Goal: Information Seeking & Learning: Learn about a topic

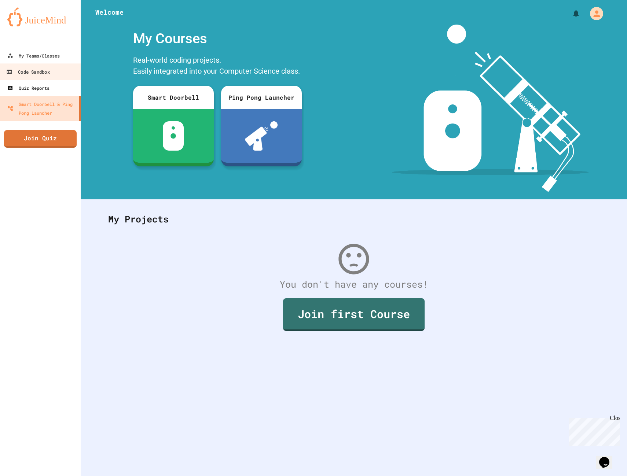
click at [63, 85] on link "Quiz Reports" at bounding box center [40, 88] width 81 height 16
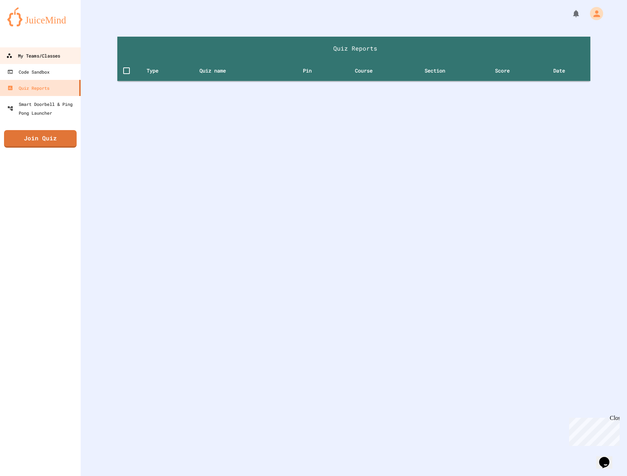
click at [65, 51] on link "My Teams/Classes" at bounding box center [40, 55] width 83 height 17
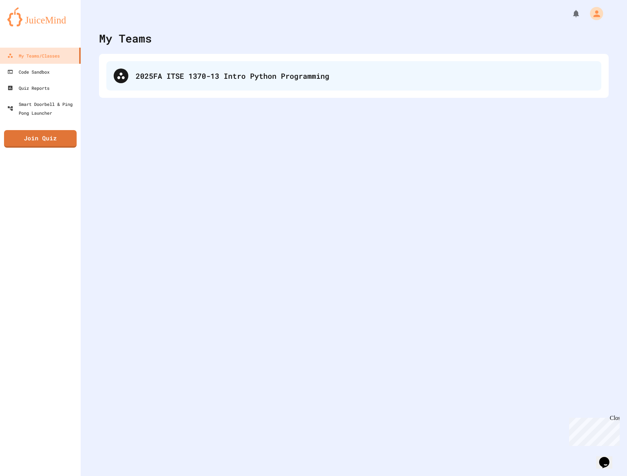
click at [180, 83] on div "2025FA ITSE 1370-13 Intro Python Programming" at bounding box center [353, 75] width 495 height 29
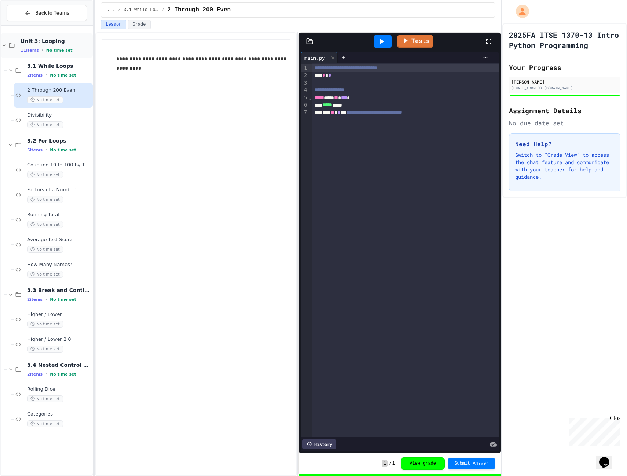
click at [14, 48] on icon at bounding box center [11, 45] width 9 height 7
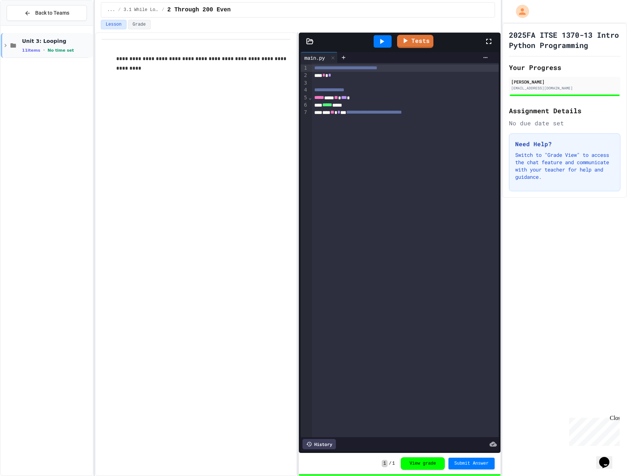
click at [26, 46] on div "Unit 3: Looping 11 items • No time set" at bounding box center [56, 45] width 69 height 15
